Goal: Navigation & Orientation: Find specific page/section

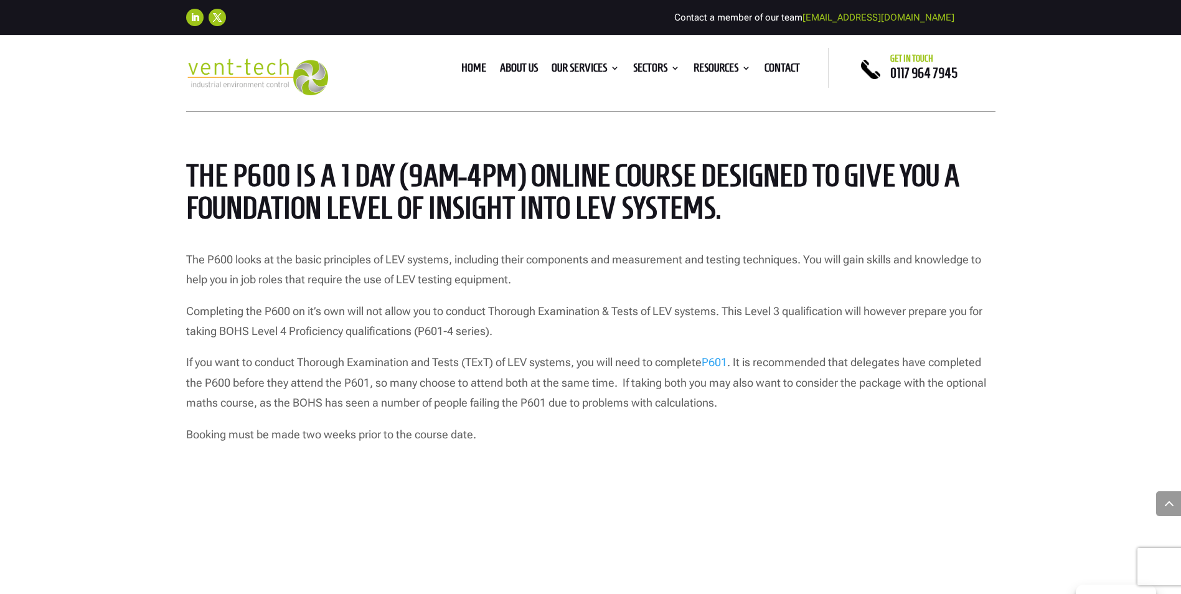
scroll to position [996, 0]
click at [727, 362] on link "P601" at bounding box center [715, 361] width 26 height 13
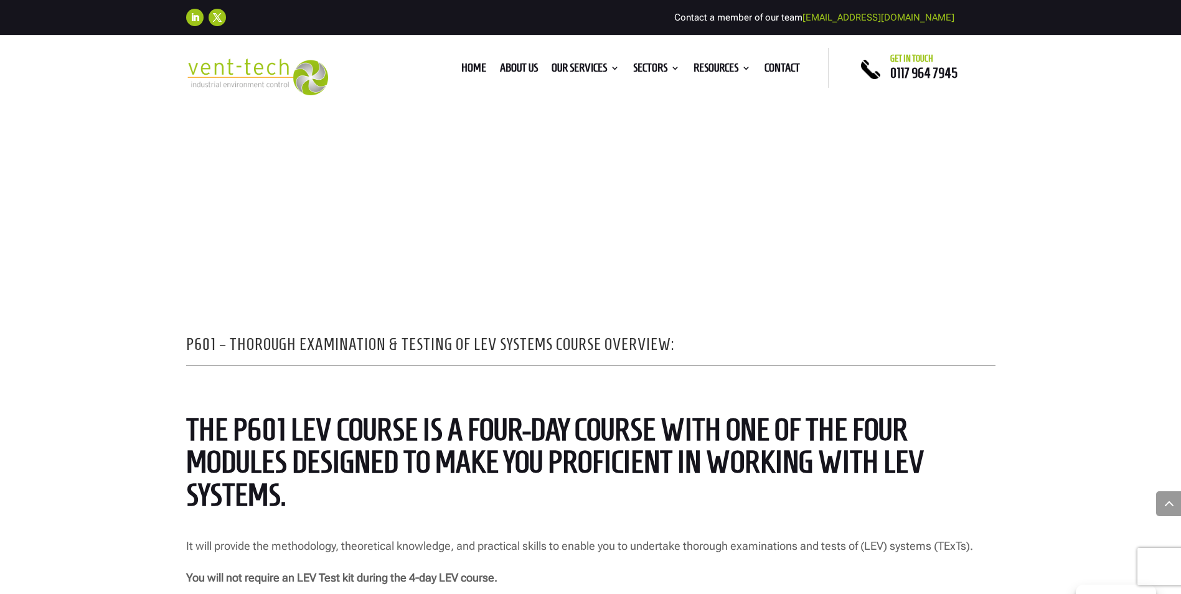
scroll to position [374, 0]
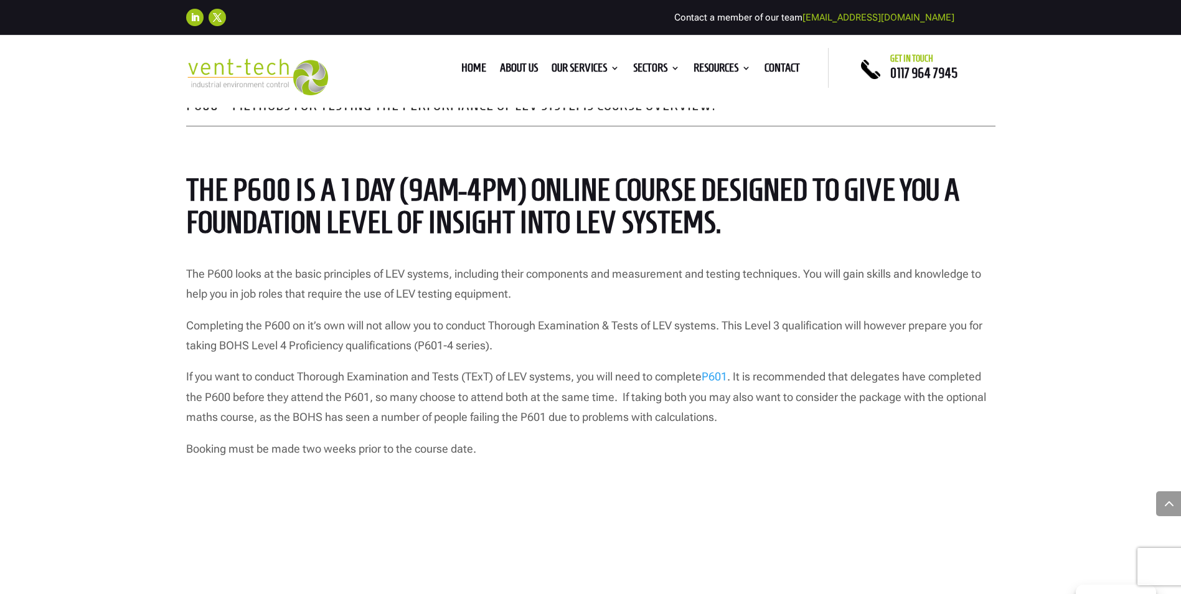
scroll to position [996, 0]
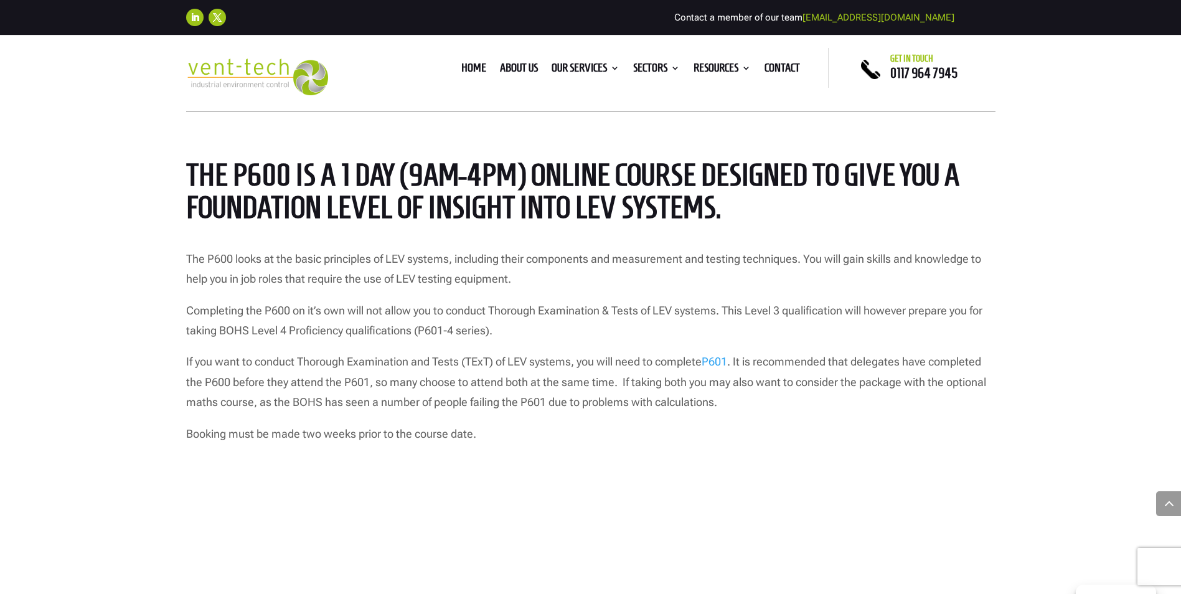
click at [718, 362] on link "P601" at bounding box center [715, 361] width 26 height 13
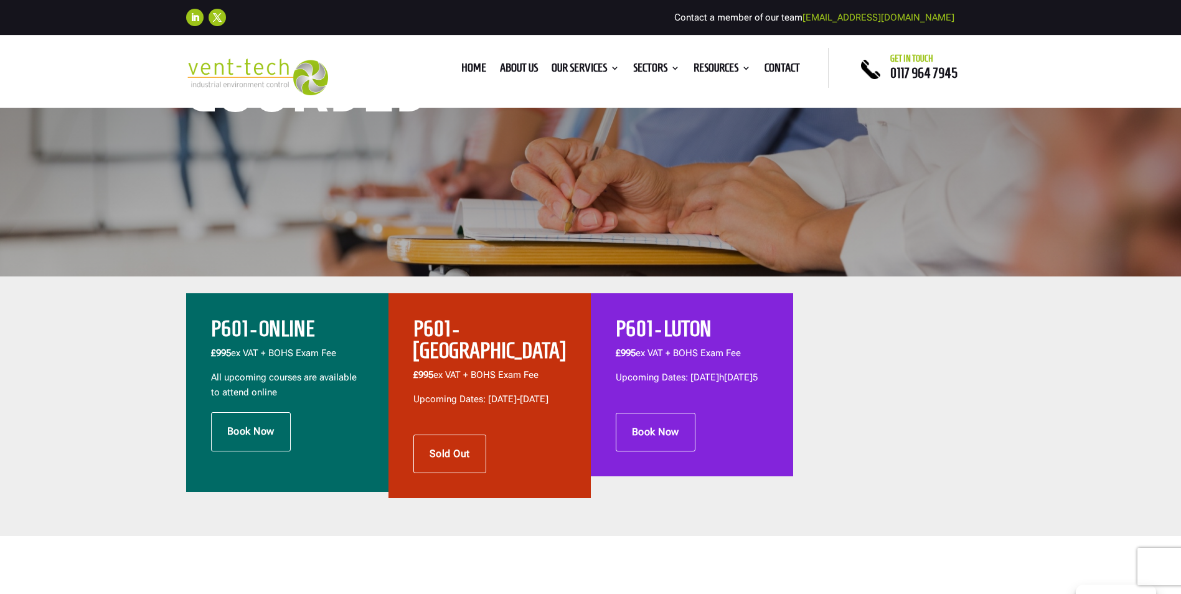
scroll to position [311, 0]
